Goal: Task Accomplishment & Management: Manage account settings

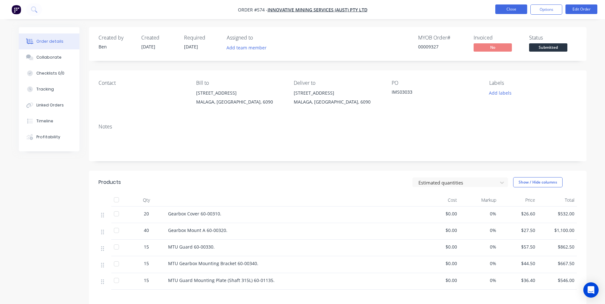
click at [508, 10] on button "Close" at bounding box center [511, 9] width 32 height 10
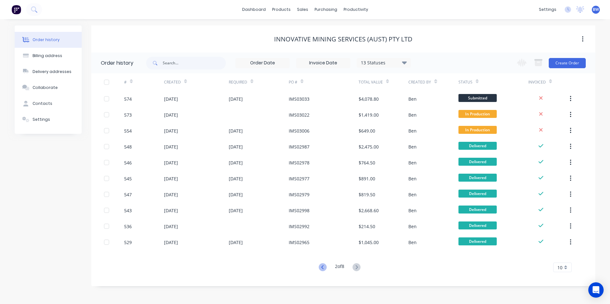
click at [324, 267] on icon at bounding box center [323, 268] width 8 height 8
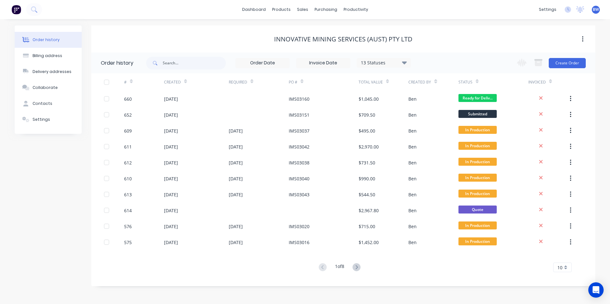
click at [562, 265] on div "10" at bounding box center [562, 268] width 19 height 10
click at [563, 209] on div "15" at bounding box center [563, 212] width 18 height 11
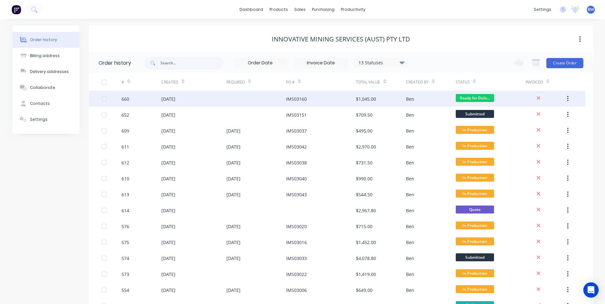
click at [314, 97] on div "IMS03160" at bounding box center [321, 99] width 70 height 16
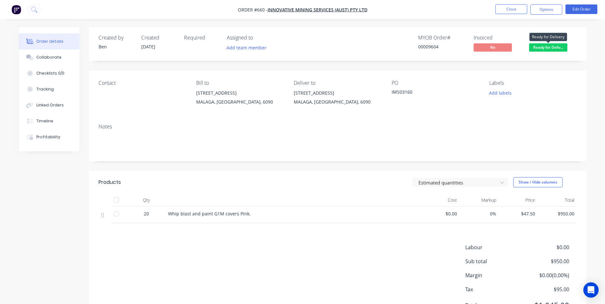
click at [546, 49] on span "Ready for Deliv..." at bounding box center [548, 47] width 38 height 8
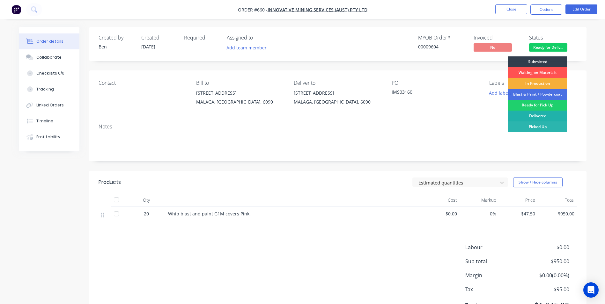
click at [534, 115] on div "Delivered" at bounding box center [537, 116] width 59 height 11
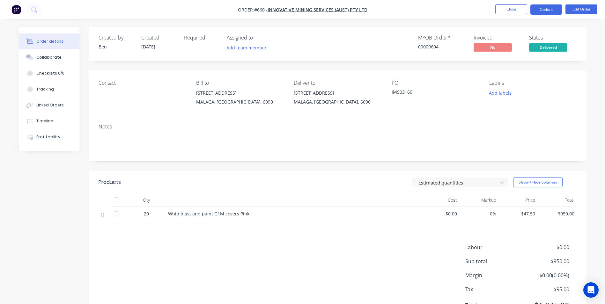
click at [536, 11] on button "Options" at bounding box center [547, 9] width 32 height 10
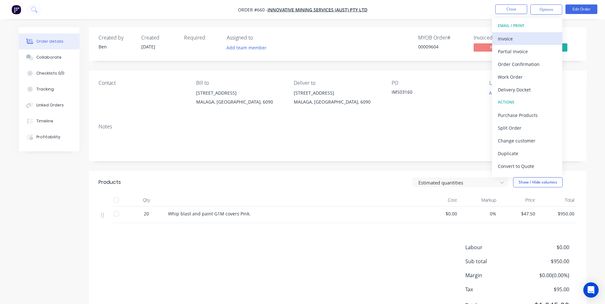
click at [523, 37] on div "Invoice" at bounding box center [527, 38] width 59 height 9
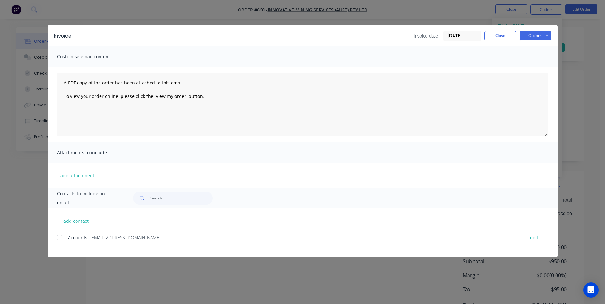
click at [58, 239] on div at bounding box center [59, 238] width 13 height 13
click at [526, 38] on button "Options" at bounding box center [536, 36] width 32 height 10
click at [522, 66] on button "Email" at bounding box center [540, 68] width 41 height 11
click at [506, 38] on button "Close" at bounding box center [501, 36] width 32 height 10
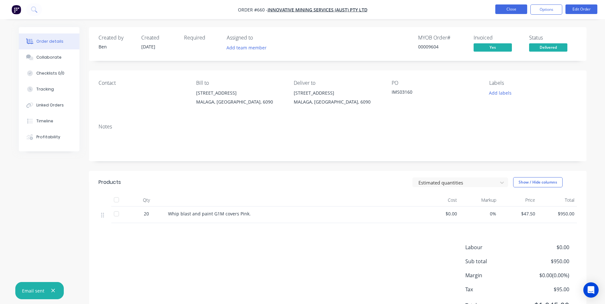
click at [507, 11] on button "Close" at bounding box center [511, 9] width 32 height 10
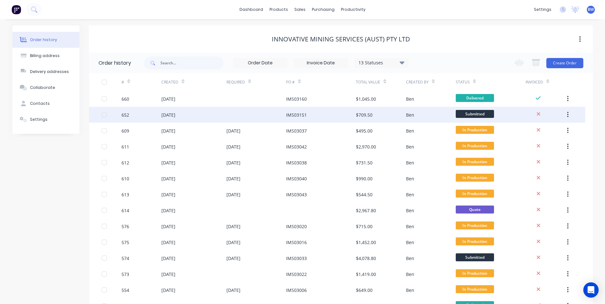
click at [327, 117] on div "IMS03151" at bounding box center [321, 115] width 70 height 16
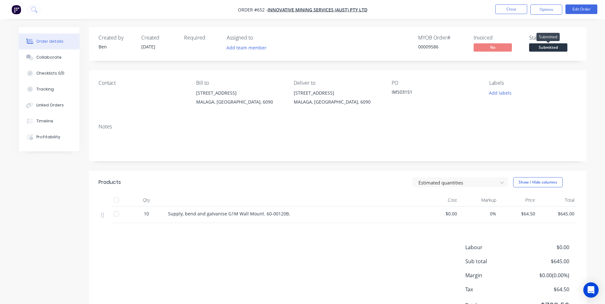
click at [542, 48] on span "Submitted" at bounding box center [548, 47] width 38 height 8
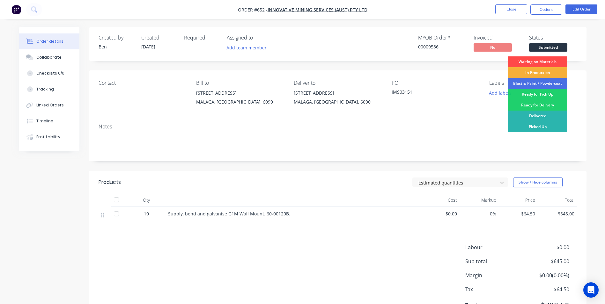
click at [539, 61] on div "Waiting on Materials" at bounding box center [537, 61] width 59 height 11
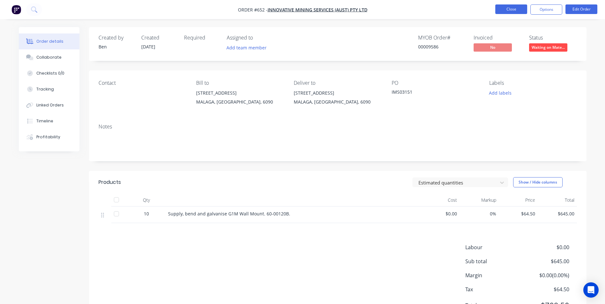
click at [522, 10] on button "Close" at bounding box center [511, 9] width 32 height 10
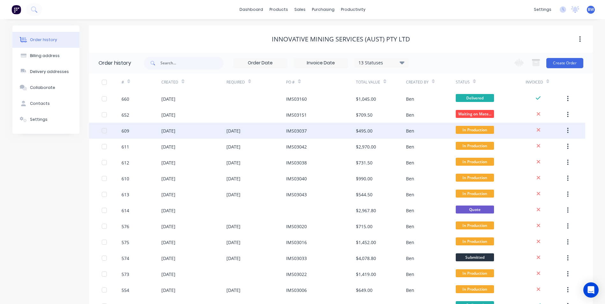
click at [334, 133] on div "IMS03037" at bounding box center [321, 131] width 70 height 16
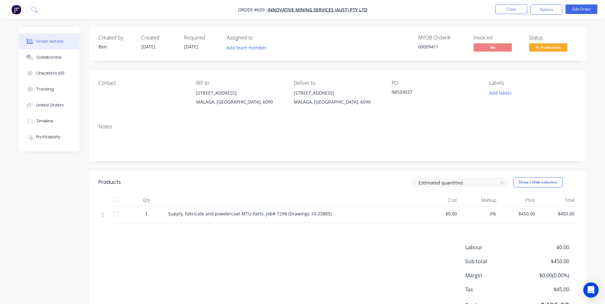
click at [555, 49] on span "In Production" at bounding box center [548, 47] width 38 height 8
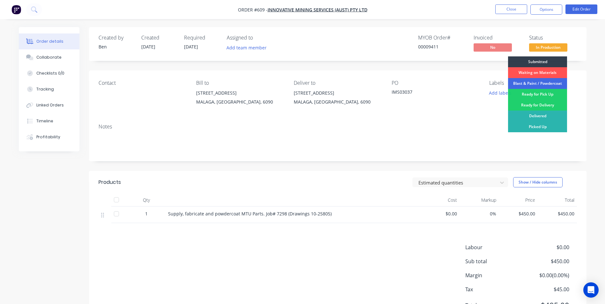
click at [528, 84] on div "Blast & Paint / Powdercoat" at bounding box center [537, 83] width 59 height 11
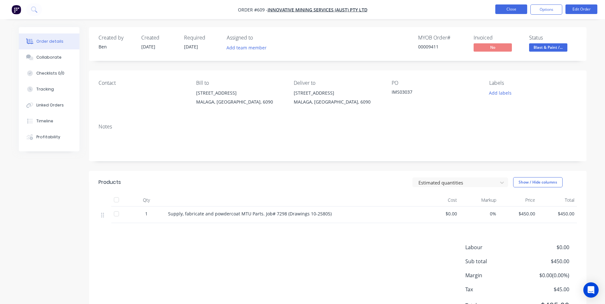
click at [519, 11] on button "Close" at bounding box center [511, 9] width 32 height 10
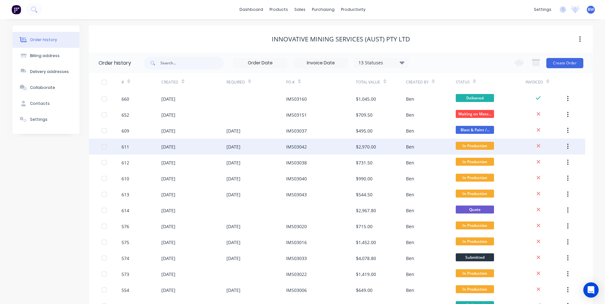
click at [361, 145] on div "$2,970.00" at bounding box center [366, 147] width 20 height 7
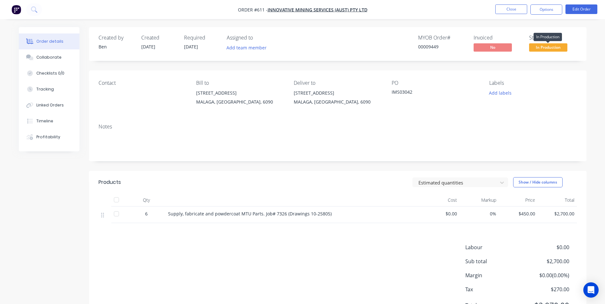
click at [533, 45] on span "In Production" at bounding box center [548, 47] width 38 height 8
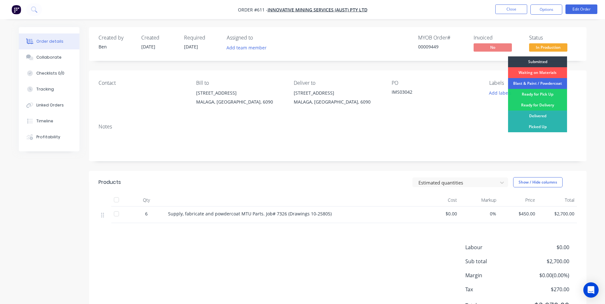
click at [527, 86] on div "Blast & Paint / Powdercoat" at bounding box center [537, 83] width 59 height 11
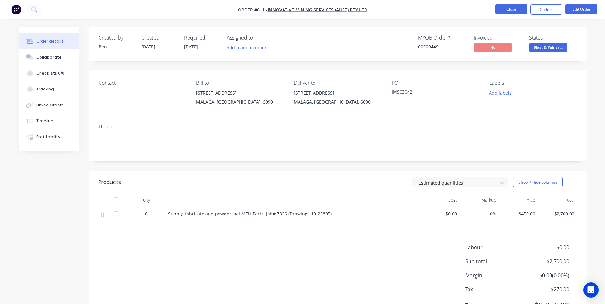
click at [512, 12] on button "Close" at bounding box center [511, 9] width 32 height 10
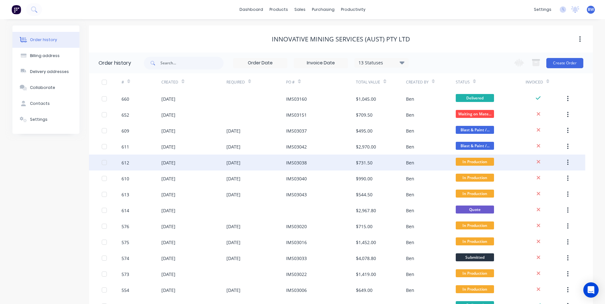
click at [326, 161] on div "IMS03038" at bounding box center [321, 163] width 70 height 16
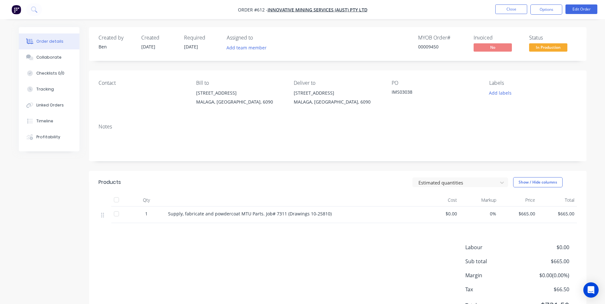
click at [532, 48] on span "In Production" at bounding box center [548, 47] width 38 height 8
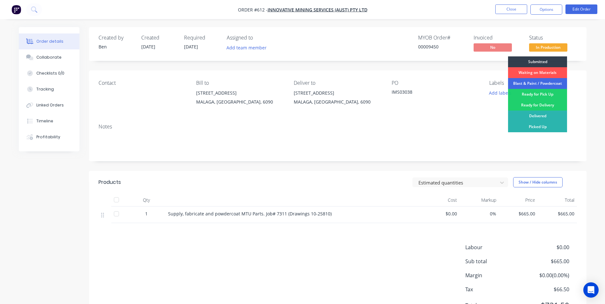
click at [520, 82] on div "Blast & Paint / Powdercoat" at bounding box center [537, 83] width 59 height 11
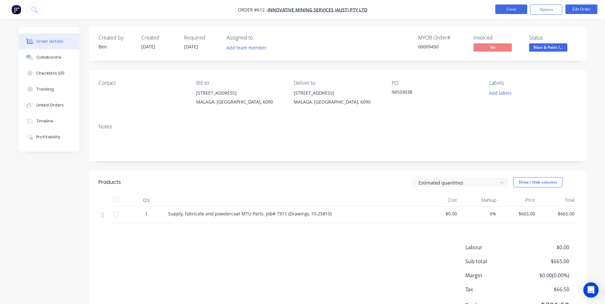
click at [517, 9] on button "Close" at bounding box center [511, 9] width 32 height 10
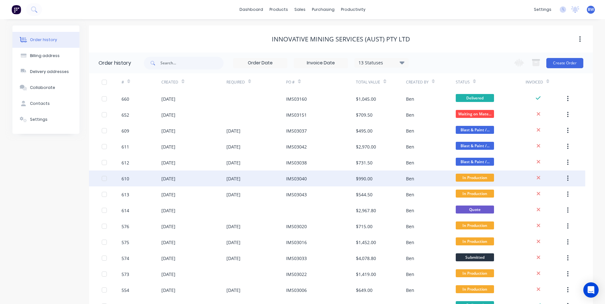
click at [340, 176] on div "IMS03040" at bounding box center [321, 179] width 70 height 16
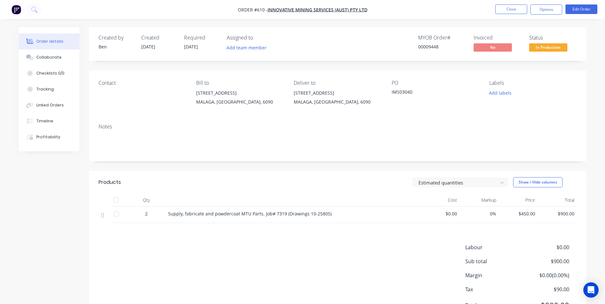
click at [554, 48] on span "In Production" at bounding box center [548, 47] width 38 height 8
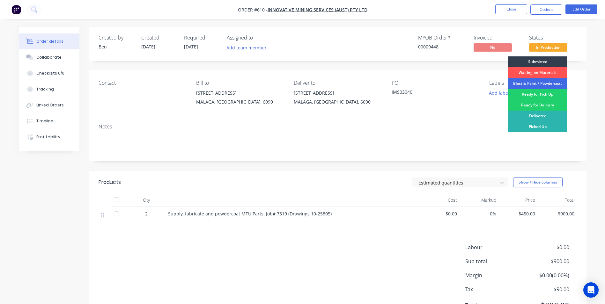
click at [544, 79] on div "Blast & Paint / Powdercoat" at bounding box center [537, 83] width 59 height 11
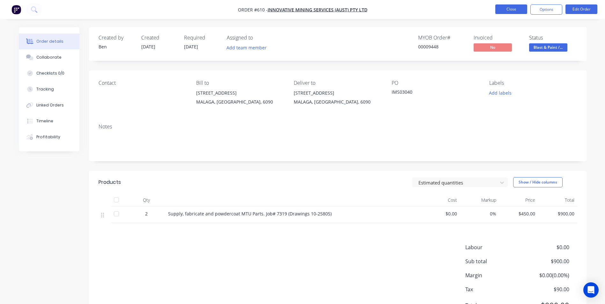
click at [519, 7] on button "Close" at bounding box center [511, 9] width 32 height 10
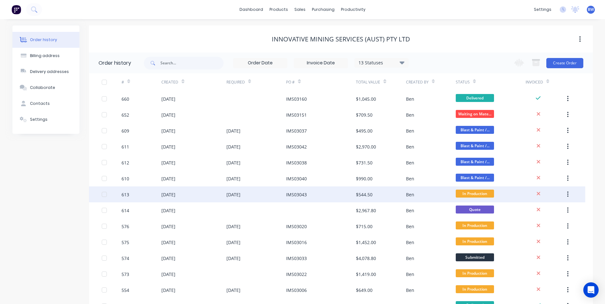
click at [370, 197] on div "$544.50" at bounding box center [364, 194] width 17 height 7
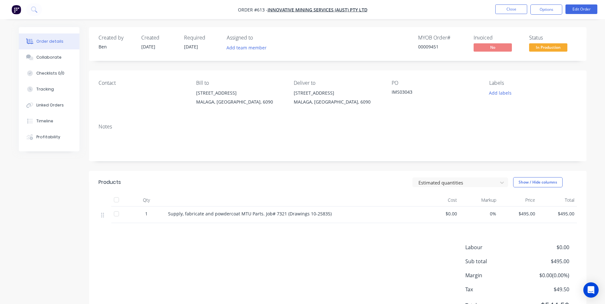
click at [549, 47] on span "In Production" at bounding box center [548, 47] width 38 height 8
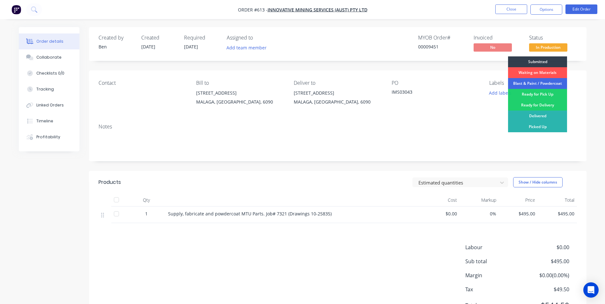
click at [532, 82] on div "Blast & Paint / Powdercoat" at bounding box center [537, 83] width 59 height 11
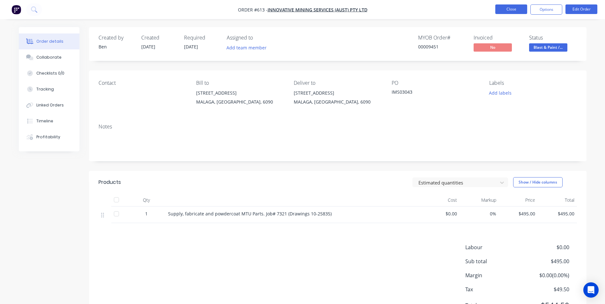
click at [519, 9] on button "Close" at bounding box center [511, 9] width 32 height 10
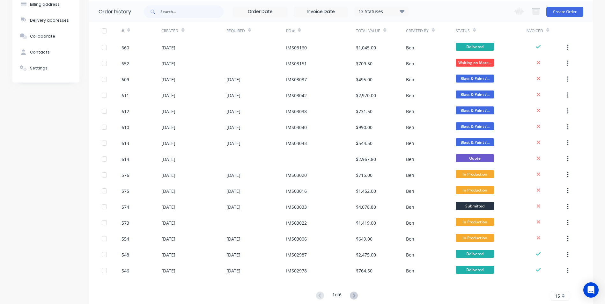
scroll to position [64, 0]
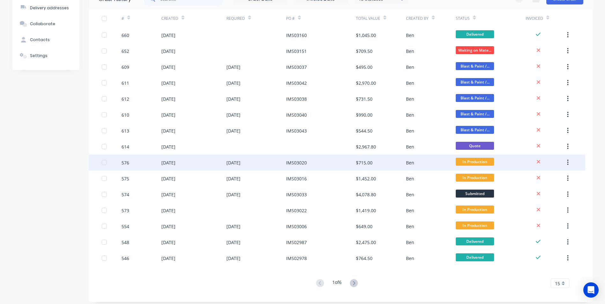
click at [360, 165] on div "$715.00" at bounding box center [364, 163] width 17 height 7
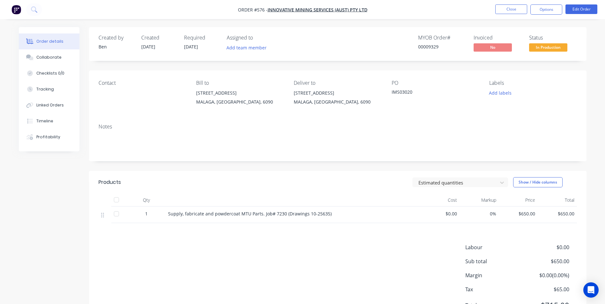
click at [534, 45] on span "In Production" at bounding box center [548, 47] width 38 height 8
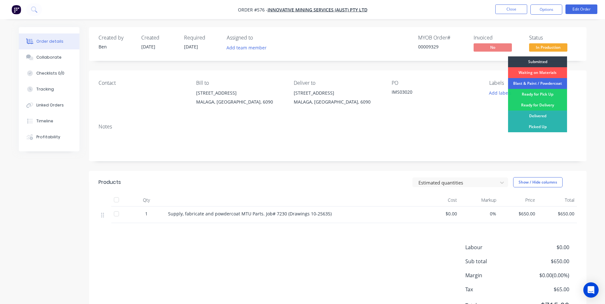
click at [529, 86] on div "Blast & Paint / Powdercoat" at bounding box center [537, 83] width 59 height 11
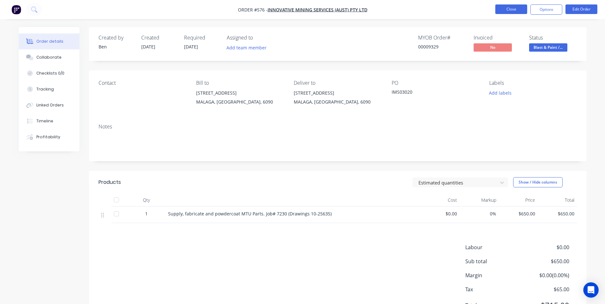
click at [521, 11] on button "Close" at bounding box center [511, 9] width 32 height 10
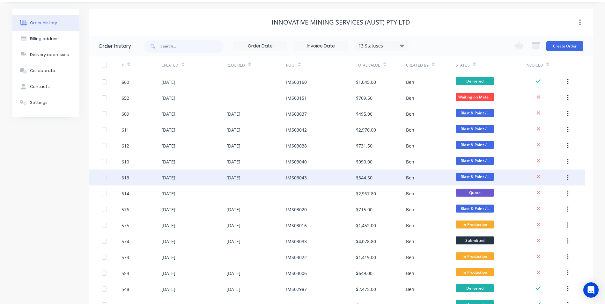
scroll to position [32, 0]
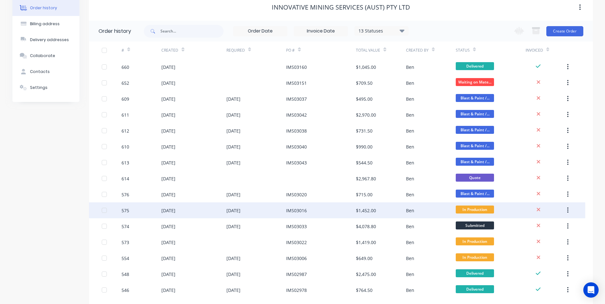
click at [343, 213] on div "IMS03016" at bounding box center [321, 211] width 70 height 16
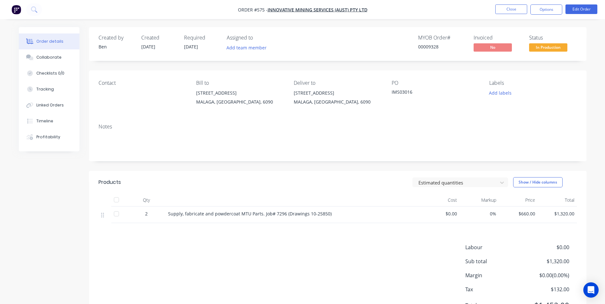
click at [546, 48] on span "In Production" at bounding box center [548, 47] width 38 height 8
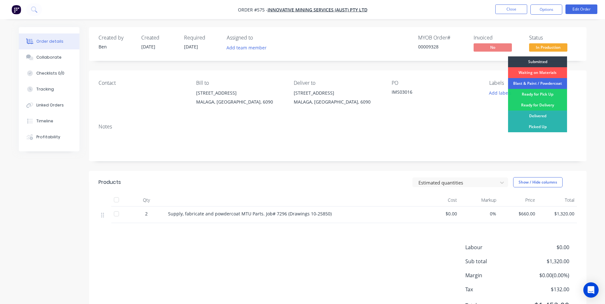
click at [532, 82] on div "Blast & Paint / Powdercoat" at bounding box center [537, 83] width 59 height 11
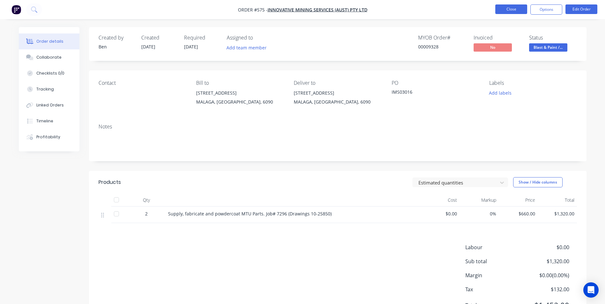
click at [518, 8] on button "Close" at bounding box center [511, 9] width 32 height 10
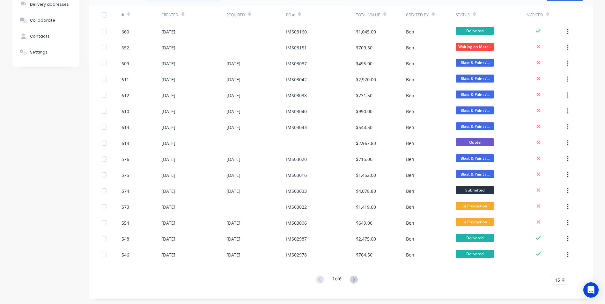
scroll to position [68, 0]
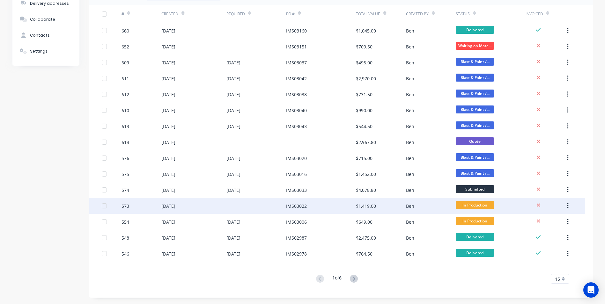
click at [369, 210] on div "$1,419.00" at bounding box center [381, 206] width 50 height 16
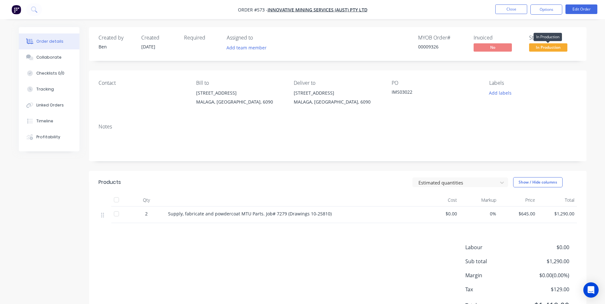
click at [537, 45] on span "In Production" at bounding box center [548, 47] width 38 height 8
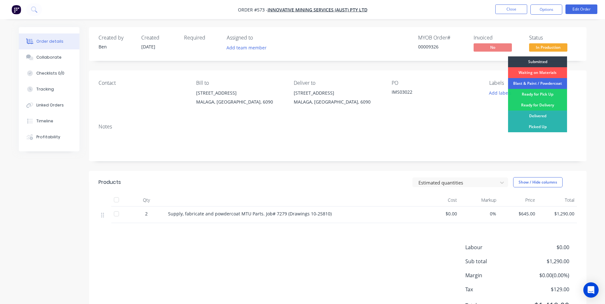
click at [536, 84] on div "Blast & Paint / Powdercoat" at bounding box center [537, 83] width 59 height 11
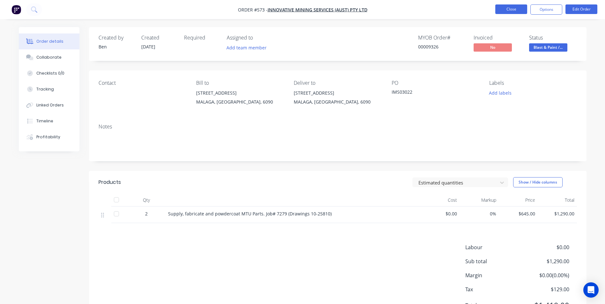
click at [502, 8] on button "Close" at bounding box center [511, 9] width 32 height 10
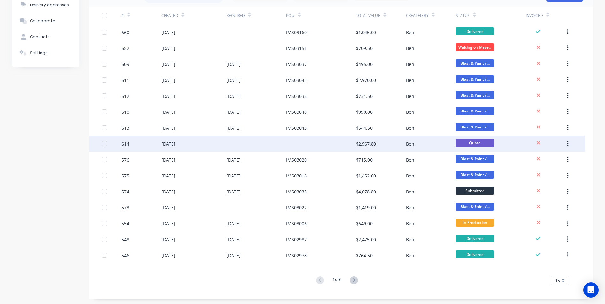
scroll to position [68, 0]
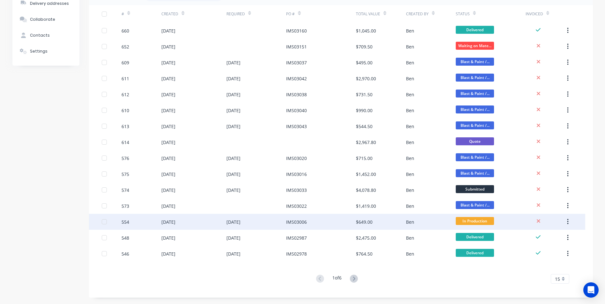
click at [309, 223] on div "IMS03006" at bounding box center [321, 222] width 70 height 16
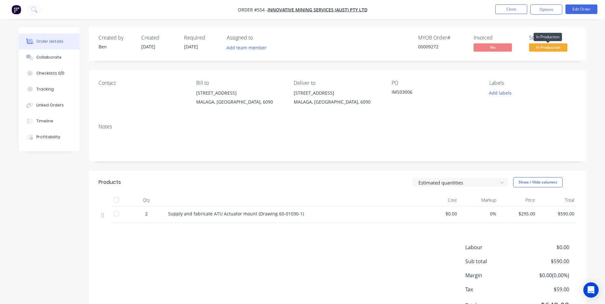
click at [552, 46] on span "In Production" at bounding box center [548, 47] width 38 height 8
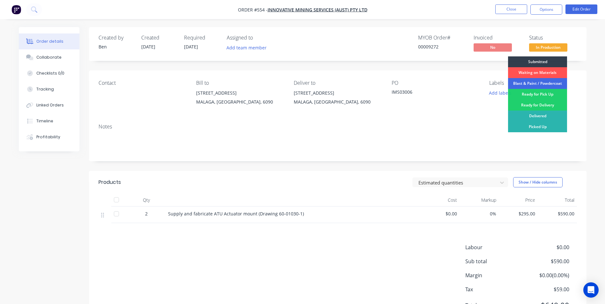
click at [526, 84] on div "Blast & Paint / Powdercoat" at bounding box center [537, 83] width 59 height 11
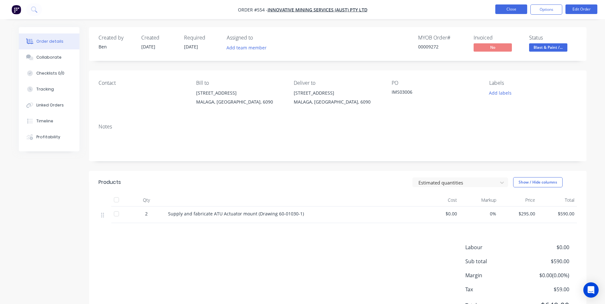
click at [508, 11] on button "Close" at bounding box center [511, 9] width 32 height 10
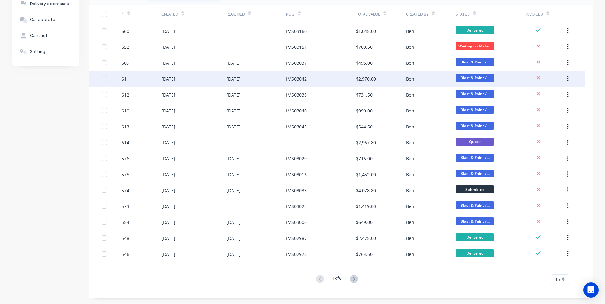
scroll to position [68, 0]
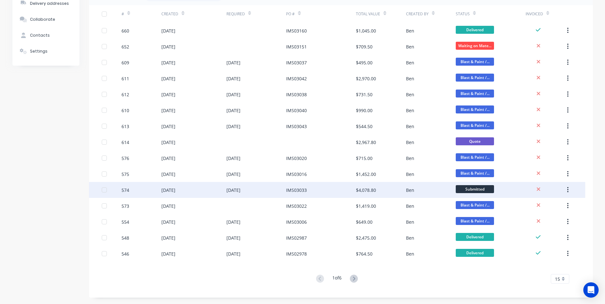
click at [357, 189] on div "$4,078.80" at bounding box center [366, 190] width 20 height 7
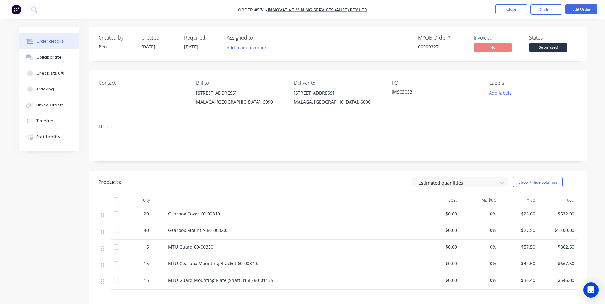
click at [548, 45] on span "Submitted" at bounding box center [548, 47] width 38 height 8
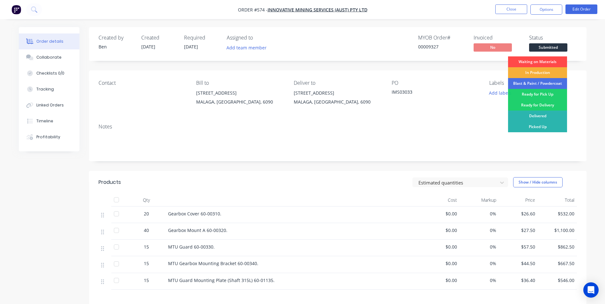
click at [544, 63] on div "Waiting on Materials" at bounding box center [537, 61] width 59 height 11
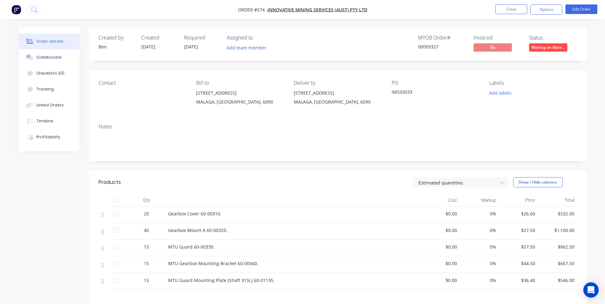
click at [517, 2] on nav "Order #574 - Innovative Mining Services (Aust) Pty Ltd Close Options Edit Order" at bounding box center [302, 9] width 605 height 19
click at [515, 7] on button "Close" at bounding box center [511, 9] width 32 height 10
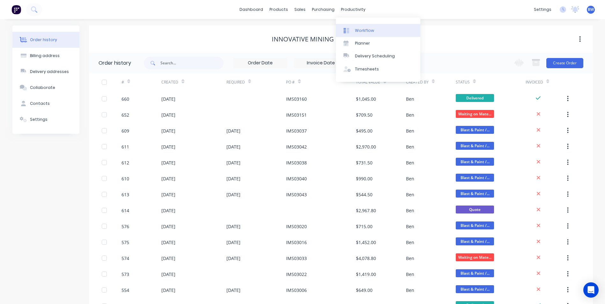
click at [356, 33] on div "Workflow" at bounding box center [364, 31] width 19 height 6
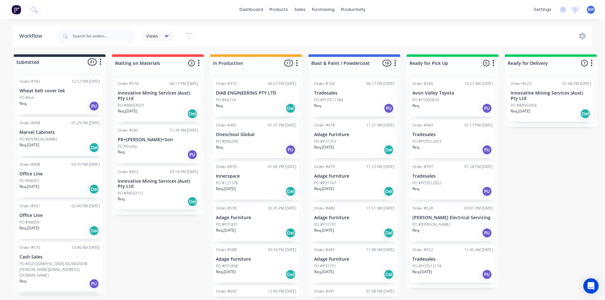
click at [547, 102] on div "Order #523 01:08 PM [DATE] Innovative Mining Services (Aust) Pty Ltd PO #IMS029…" at bounding box center [551, 99] width 86 height 43
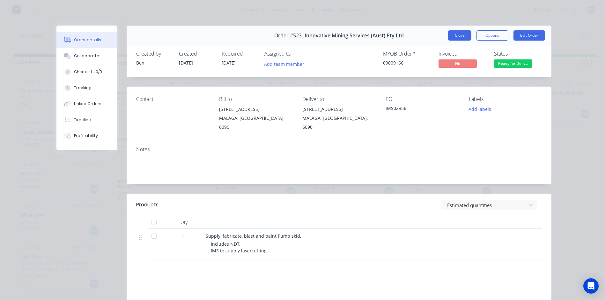
click at [465, 33] on button "Close" at bounding box center [459, 35] width 23 height 10
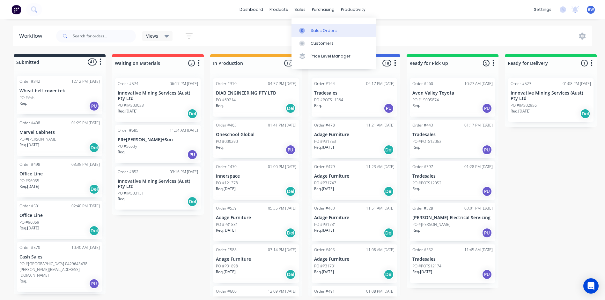
click at [308, 33] on link "Sales Orders" at bounding box center [334, 30] width 85 height 13
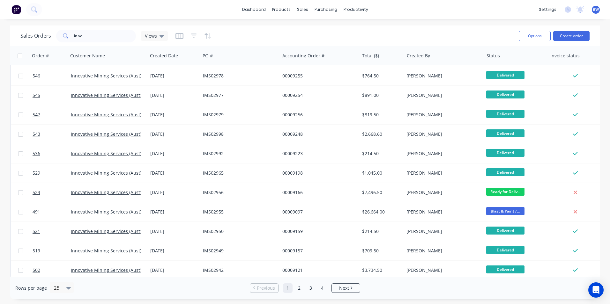
scroll to position [278, 0]
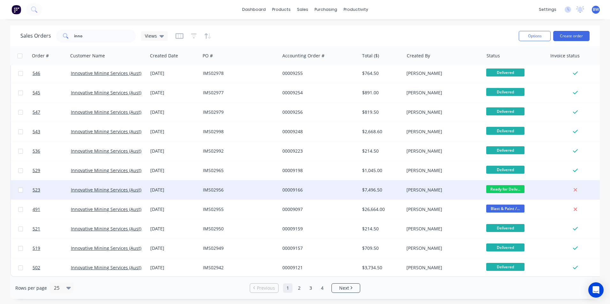
click at [312, 187] on div "00009166" at bounding box center [317, 190] width 71 height 6
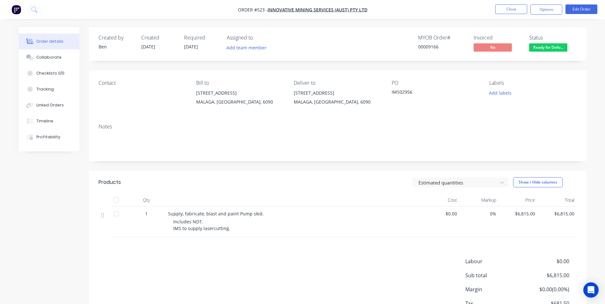
click at [539, 50] on span "Ready for Deliv..." at bounding box center [548, 47] width 38 height 8
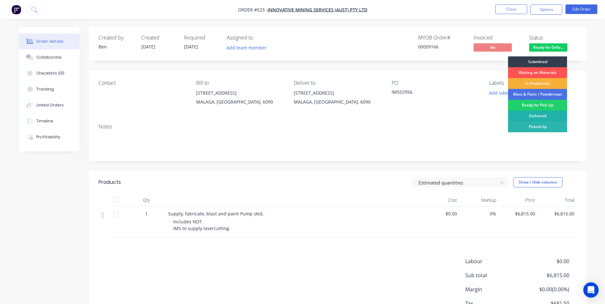
click at [521, 116] on div "Delivered" at bounding box center [537, 116] width 59 height 11
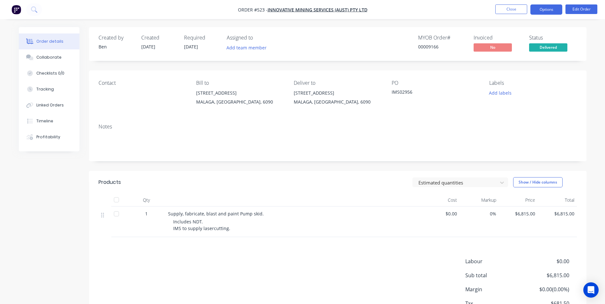
click at [549, 12] on button "Options" at bounding box center [547, 9] width 32 height 10
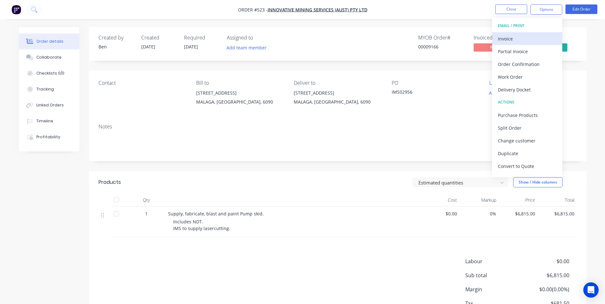
click at [532, 36] on div "Invoice" at bounding box center [527, 38] width 59 height 9
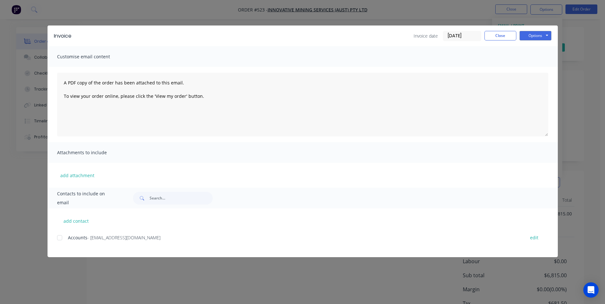
click at [60, 238] on div at bounding box center [59, 238] width 13 height 13
click at [523, 38] on button "Options" at bounding box center [536, 36] width 32 height 10
click at [527, 67] on button "Email" at bounding box center [540, 68] width 41 height 11
click at [508, 31] on button "Close" at bounding box center [501, 36] width 32 height 10
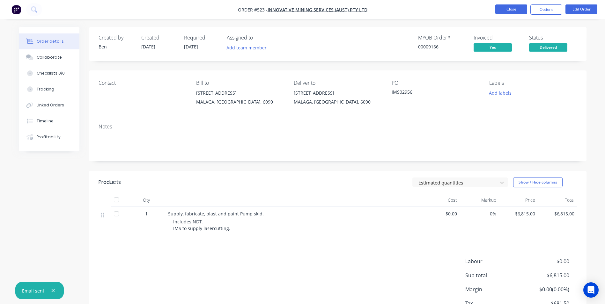
click at [504, 8] on button "Close" at bounding box center [511, 9] width 32 height 10
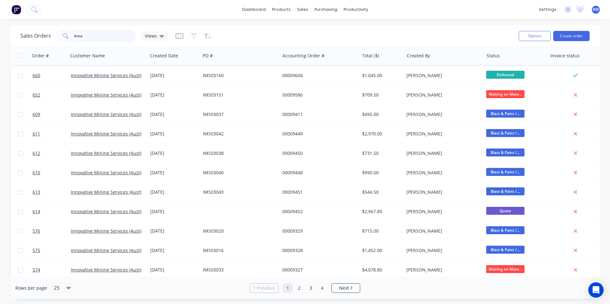
drag, startPoint x: 82, startPoint y: 34, endPoint x: 71, endPoint y: 37, distance: 10.6
click at [72, 37] on div "inno" at bounding box center [96, 36] width 80 height 13
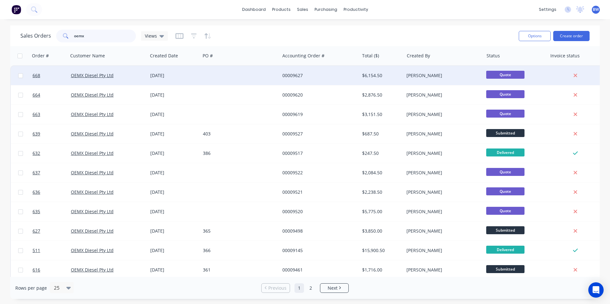
type input "oemx"
click at [167, 78] on div "[DATE]" at bounding box center [174, 75] width 48 height 6
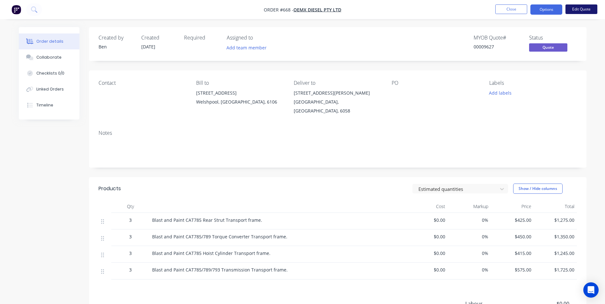
click at [580, 12] on button "Edit Quote" at bounding box center [582, 9] width 32 height 10
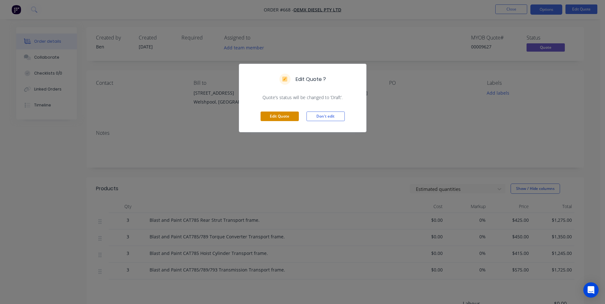
click at [267, 116] on button "Edit Quote" at bounding box center [280, 117] width 38 height 10
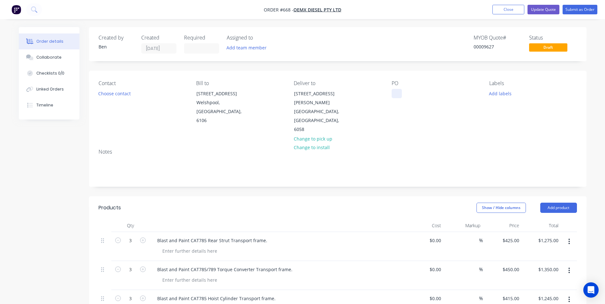
click at [402, 95] on div at bounding box center [397, 93] width 10 height 9
click at [573, 9] on button "Submit as Order" at bounding box center [580, 10] width 35 height 10
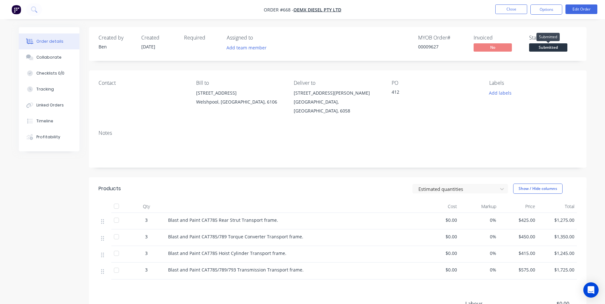
click at [550, 47] on span "Submitted" at bounding box center [548, 47] width 38 height 8
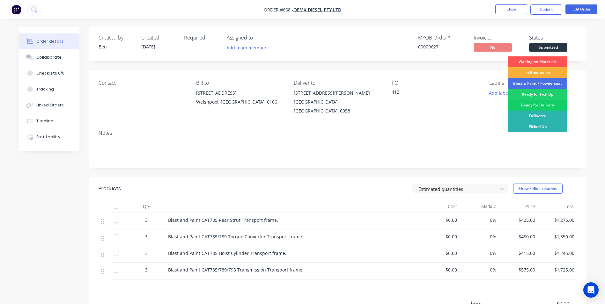
click at [521, 107] on div "Ready for Delivery" at bounding box center [537, 105] width 59 height 11
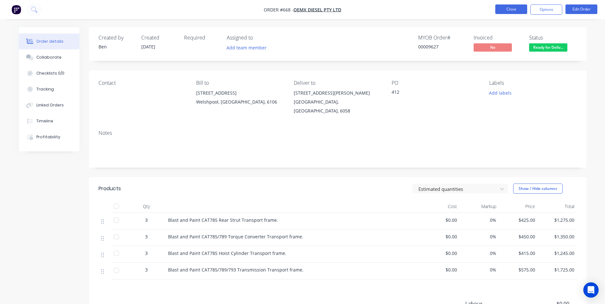
click at [514, 5] on button "Close" at bounding box center [511, 9] width 32 height 10
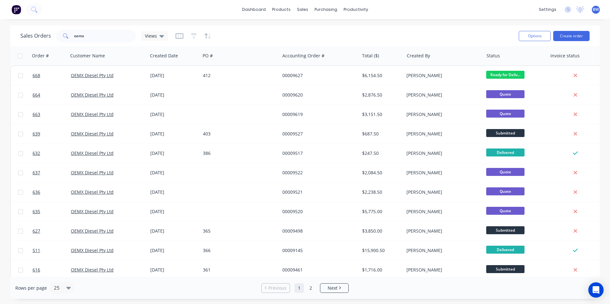
click at [598, 12] on div "BW Frameswest [PERSON_NAME] Administrator Profile Sign out" at bounding box center [596, 10] width 8 height 8
click at [596, 7] on span "BW" at bounding box center [596, 10] width 6 height 6
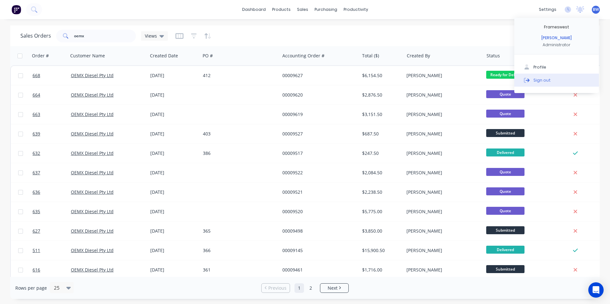
click at [540, 77] on div "Sign out" at bounding box center [541, 80] width 17 height 6
